Goal: Information Seeking & Learning: Learn about a topic

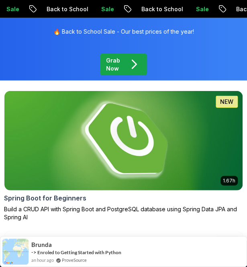
scroll to position [476, 0]
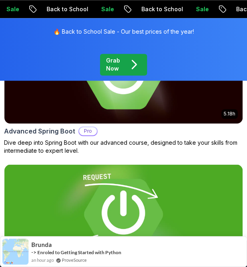
scroll to position [235, 0]
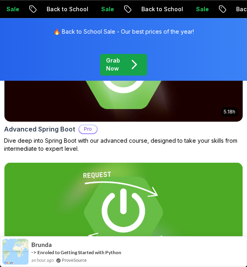
click at [48, 129] on h2 "Advanced Spring Boot" at bounding box center [39, 129] width 71 height 10
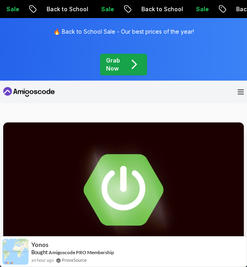
click at [149, 101] on nav "Products Resources Pricing Testimonials For Business Members Area Join Amigosco…" at bounding box center [123, 92] width 240 height 22
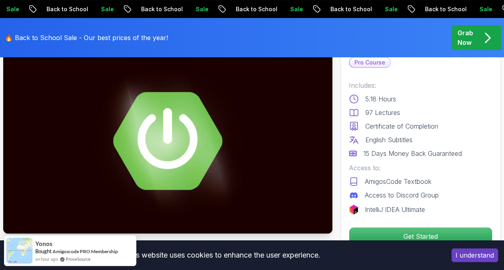
scroll to position [60, 0]
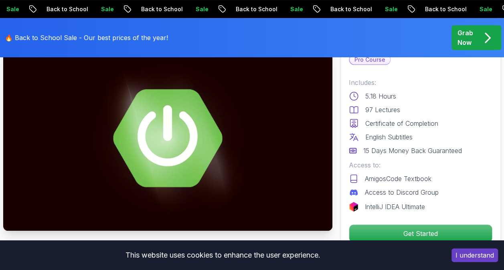
click at [246, 256] on button "I understand" at bounding box center [474, 256] width 47 height 14
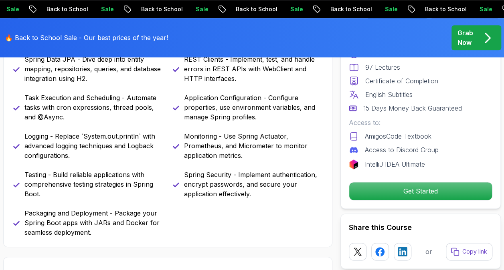
scroll to position [401, 0]
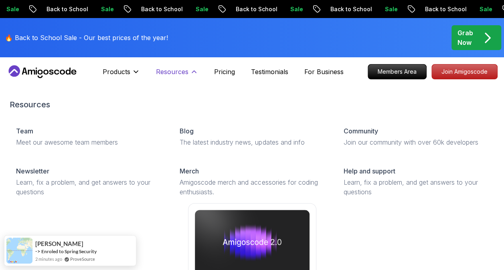
click at [168, 70] on p "Resources" at bounding box center [172, 72] width 32 height 10
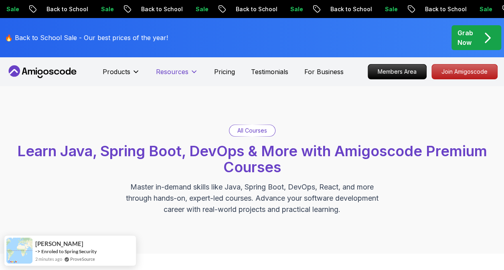
click at [168, 70] on p "Resources" at bounding box center [172, 72] width 32 height 10
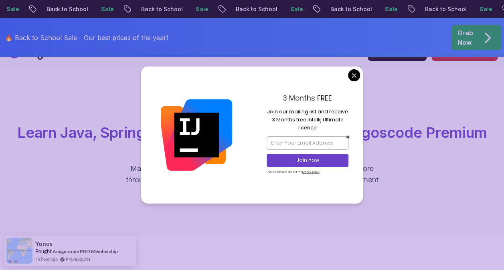
scroll to position [18, 0]
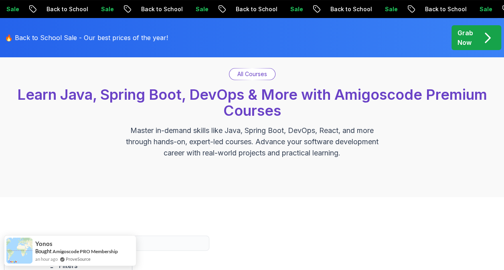
scroll to position [0, 0]
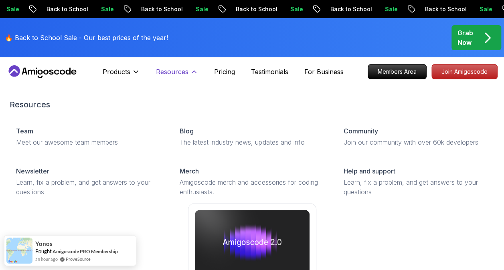
click at [175, 70] on p "Resources" at bounding box center [172, 72] width 32 height 10
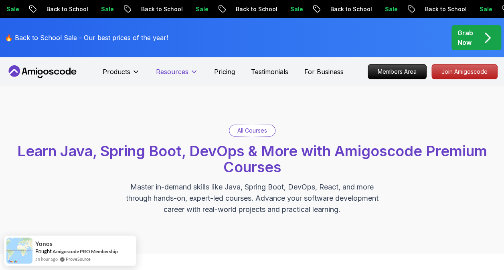
click at [175, 70] on p "Resources" at bounding box center [172, 72] width 32 height 10
